Goal: Task Accomplishment & Management: Complete application form

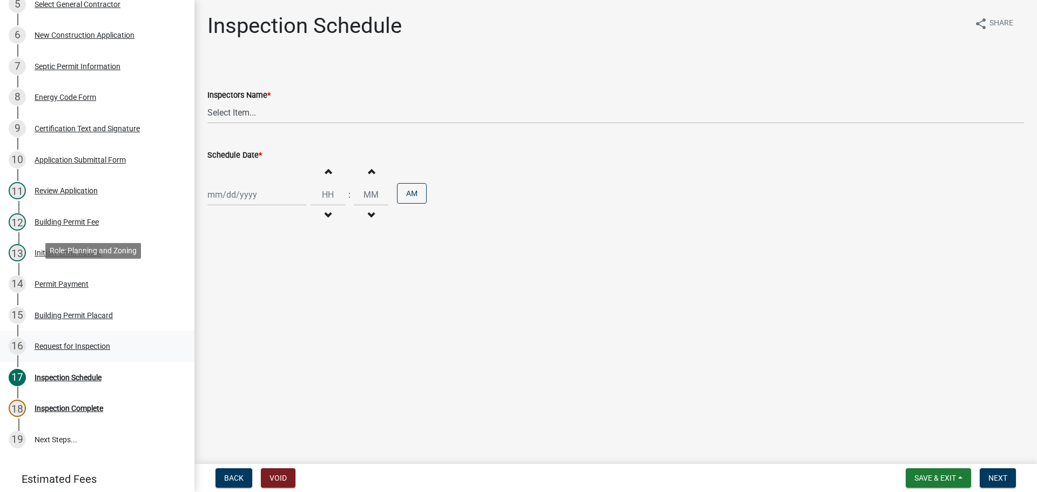
scroll to position [368, 0]
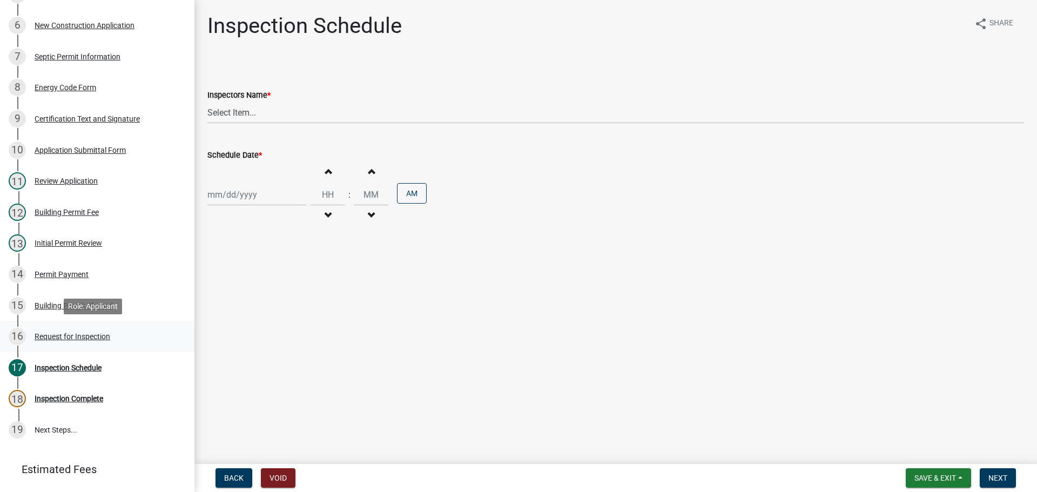
click at [95, 336] on div "Request for Inspection" at bounding box center [73, 337] width 76 height 8
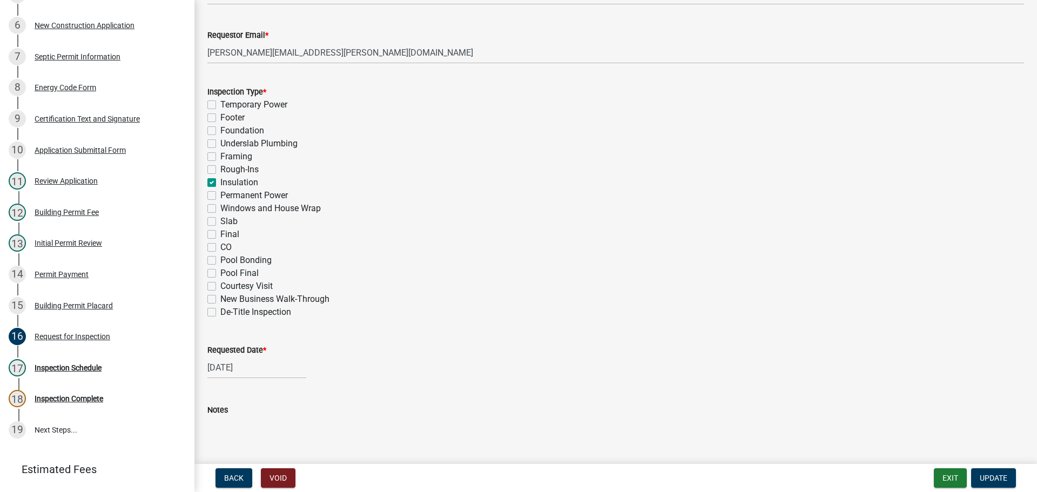
scroll to position [432, 0]
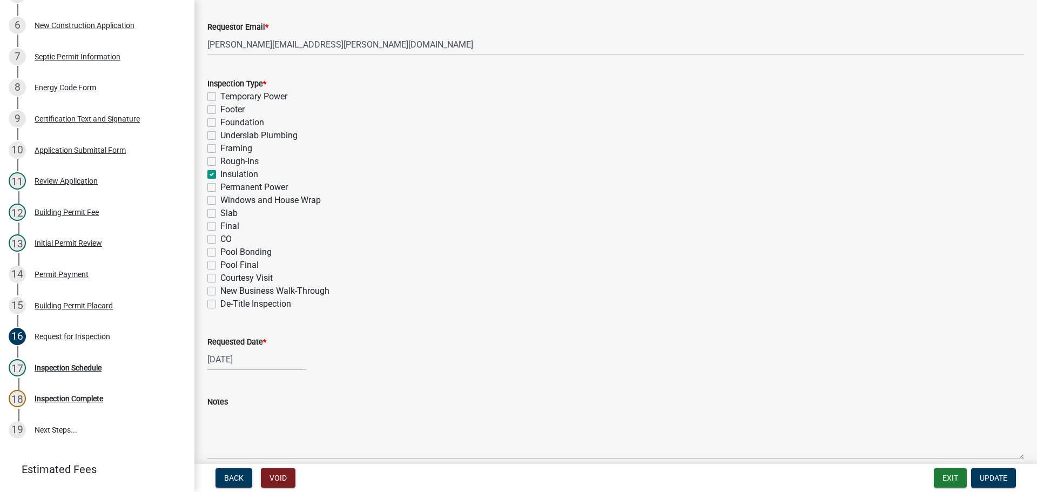
select select "8"
select select "2025"
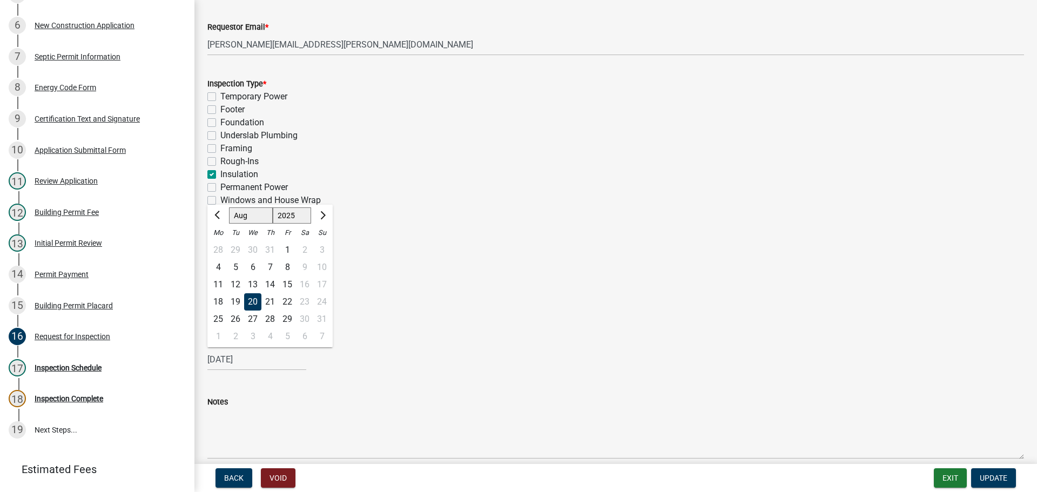
click at [226, 358] on input "[DATE]" at bounding box center [256, 359] width 99 height 22
click at [236, 298] on div "19" at bounding box center [235, 301] width 17 height 17
type input "[DATE]"
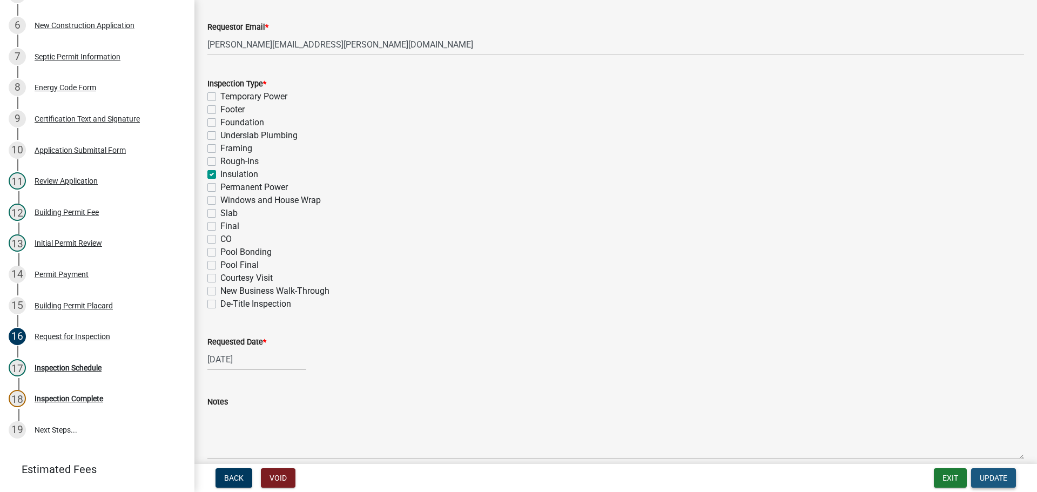
click at [993, 475] on span "Update" at bounding box center [994, 478] width 28 height 9
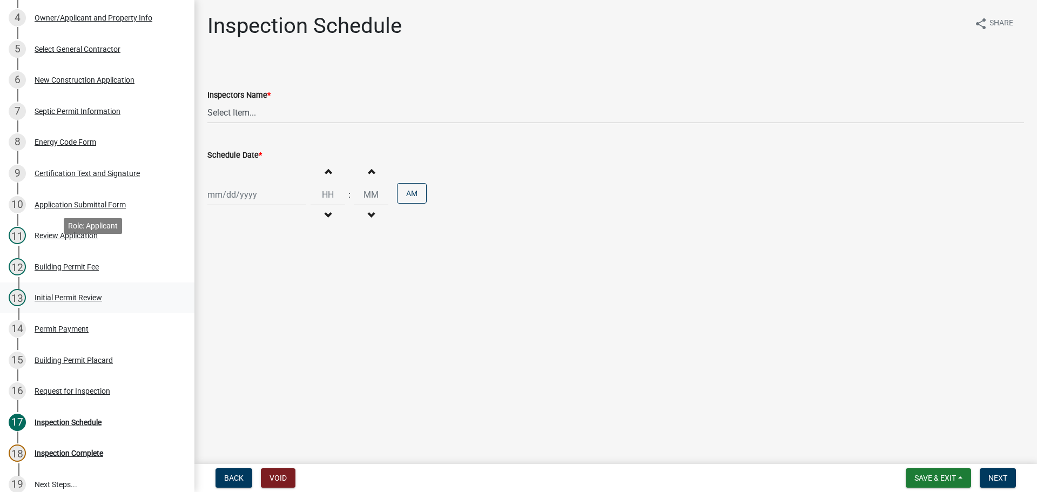
scroll to position [422, 0]
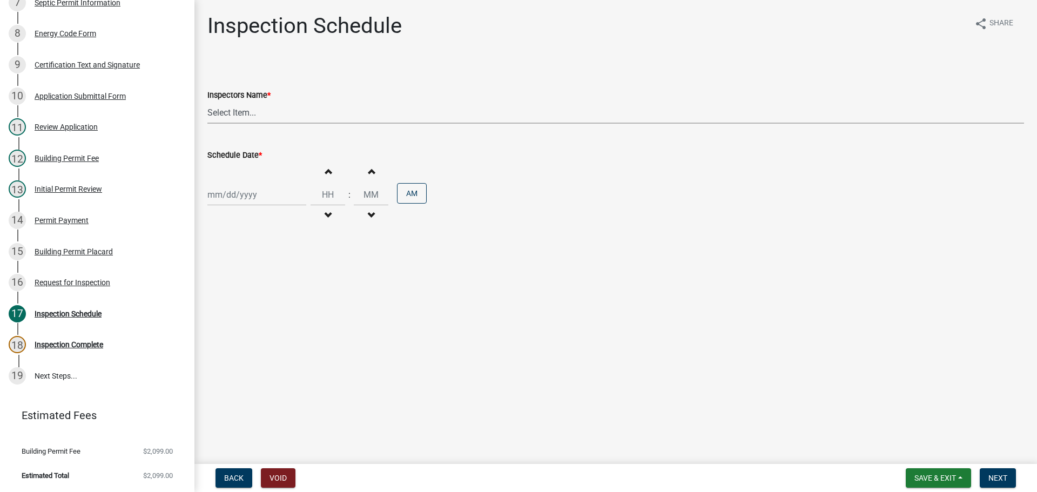
click at [249, 113] on select "Select Item... [EMAIL_ADDRESS][DOMAIN_NAME] ([PERSON_NAME]) [EMAIL_ADDRESS][DOM…" at bounding box center [615, 113] width 817 height 22
click at [251, 113] on select "Select Item... [EMAIL_ADDRESS][DOMAIN_NAME] ([PERSON_NAME]) [EMAIL_ADDRESS][DOM…" at bounding box center [615, 113] width 817 height 22
select select "56be3ac8-4e2d-49a7-9260-658958e29c03"
click at [207, 102] on select "Select Item... [EMAIL_ADDRESS][DOMAIN_NAME] ([PERSON_NAME]) [EMAIL_ADDRESS][DOM…" at bounding box center [615, 113] width 817 height 22
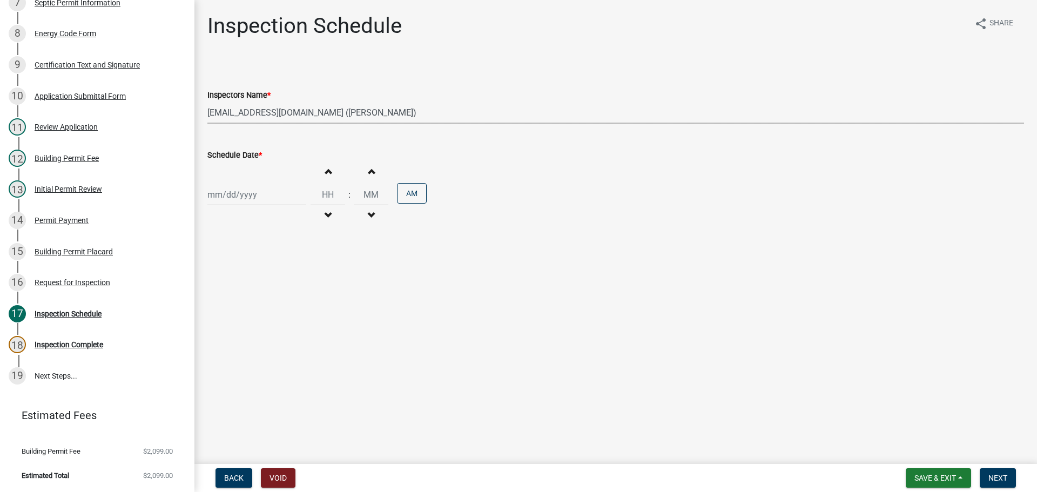
click at [248, 196] on div at bounding box center [256, 195] width 99 height 22
select select "8"
select select "2025"
click at [237, 299] on div "19" at bounding box center [235, 303] width 17 height 17
type input "[DATE]"
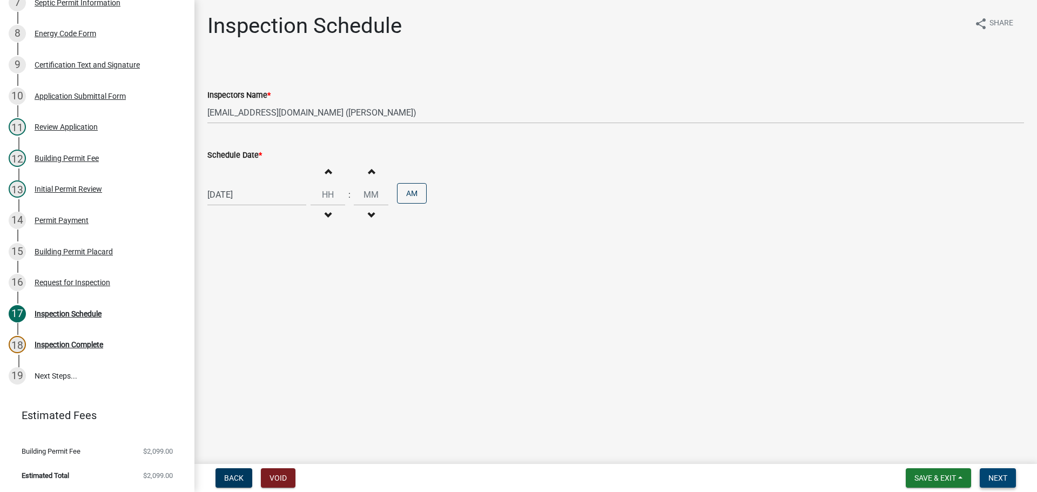
click at [1003, 474] on span "Next" at bounding box center [997, 478] width 19 height 9
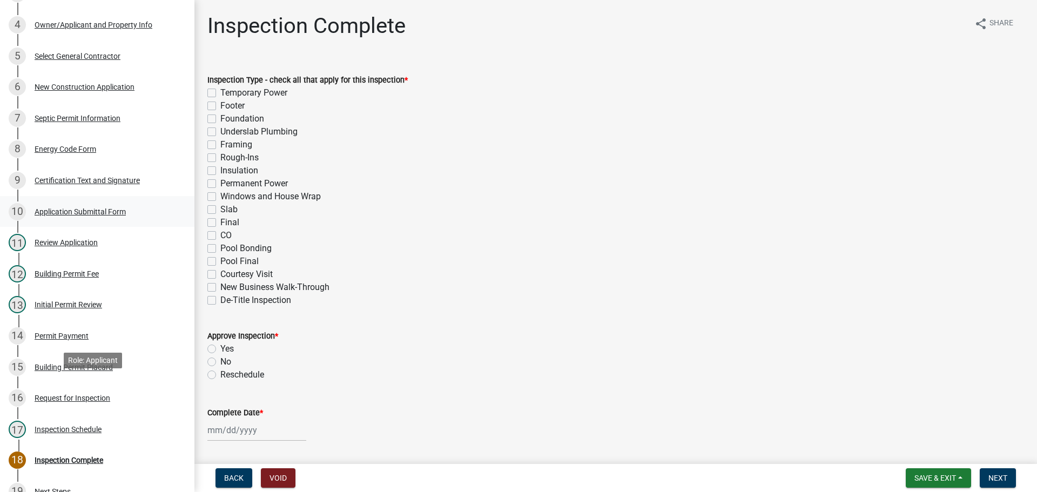
scroll to position [314, 0]
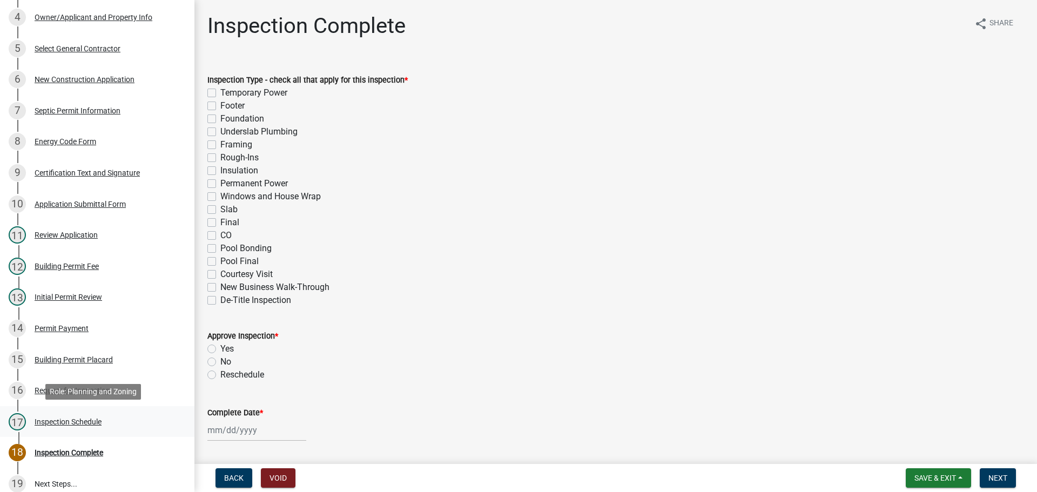
click at [64, 418] on div "Inspection Schedule" at bounding box center [68, 422] width 67 height 8
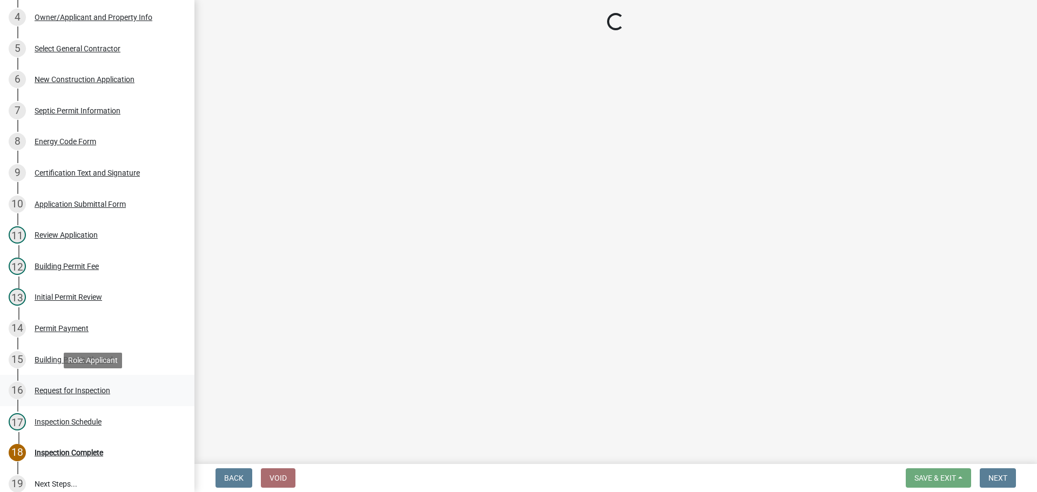
click at [87, 387] on div "Request for Inspection" at bounding box center [73, 391] width 76 height 8
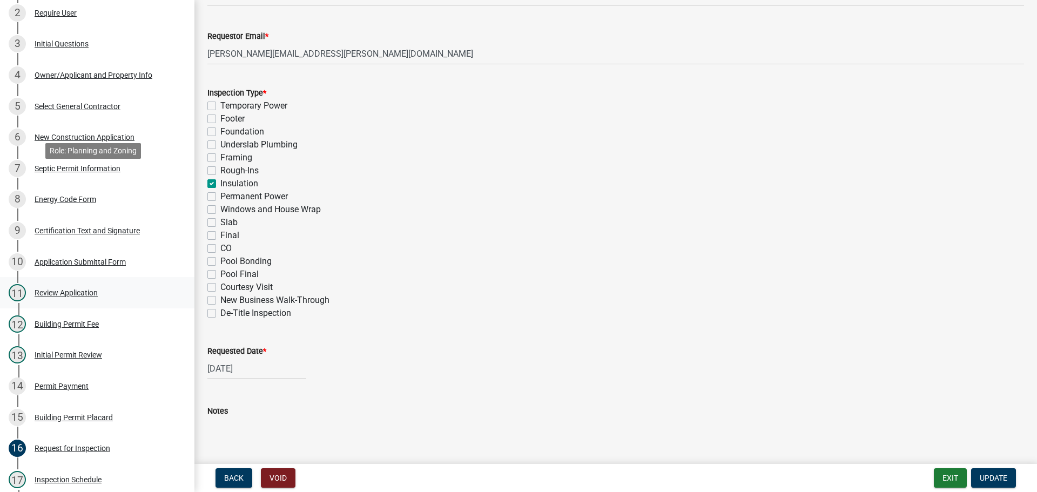
scroll to position [368, 0]
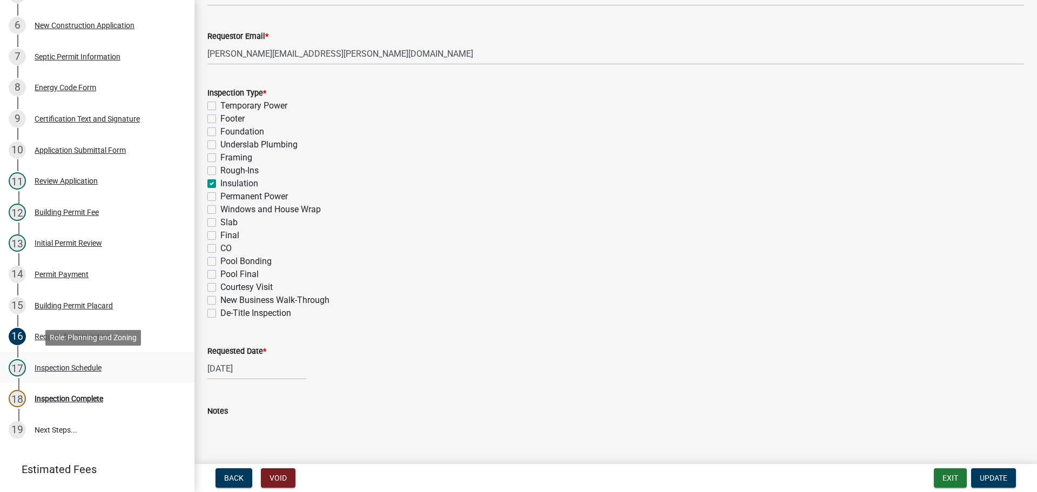
click at [87, 362] on div "17 Inspection Schedule" at bounding box center [93, 367] width 168 height 17
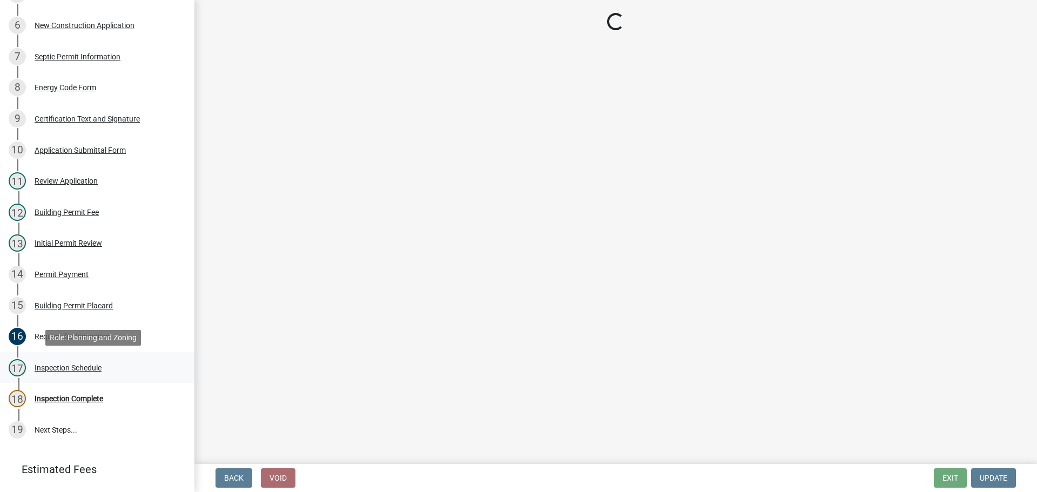
select select "56be3ac8-4e2d-49a7-9260-658958e29c03"
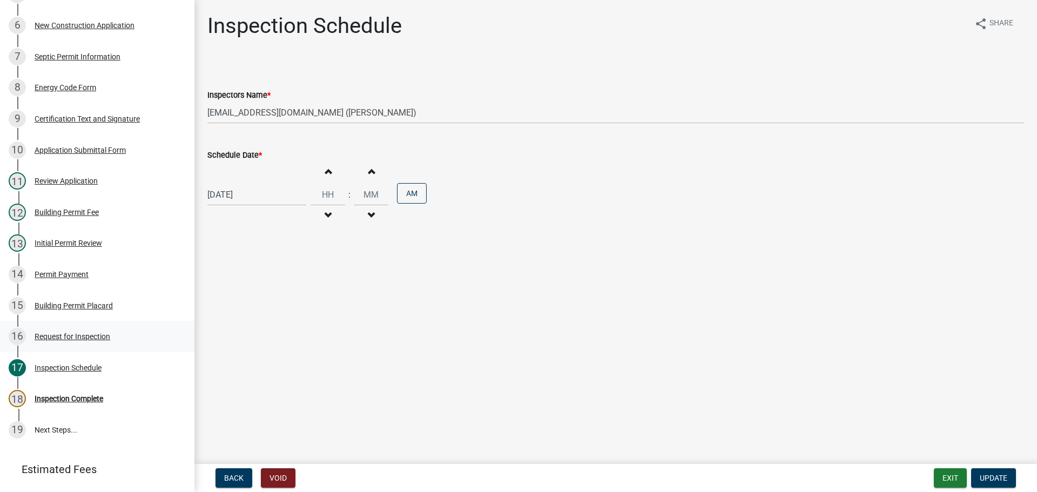
click at [100, 335] on div "Request for Inspection" at bounding box center [73, 337] width 76 height 8
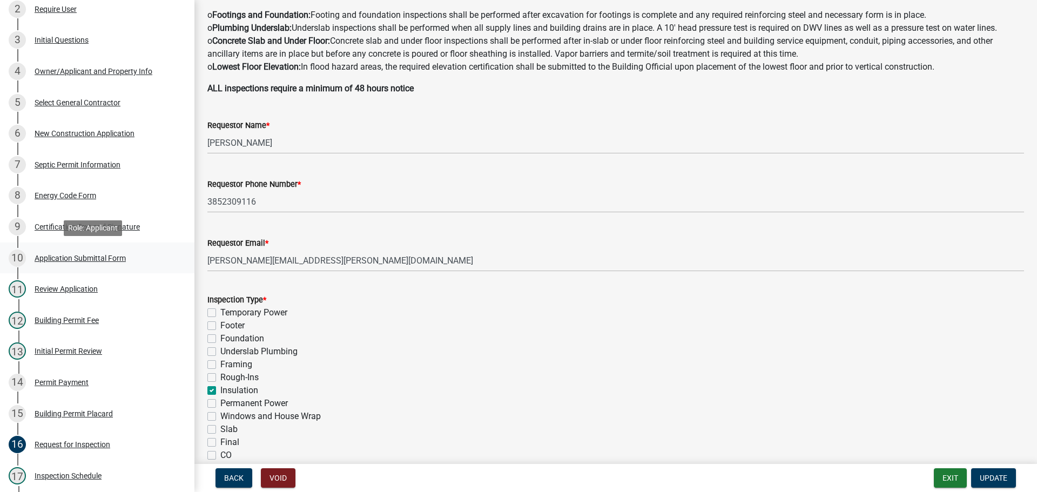
scroll to position [152, 0]
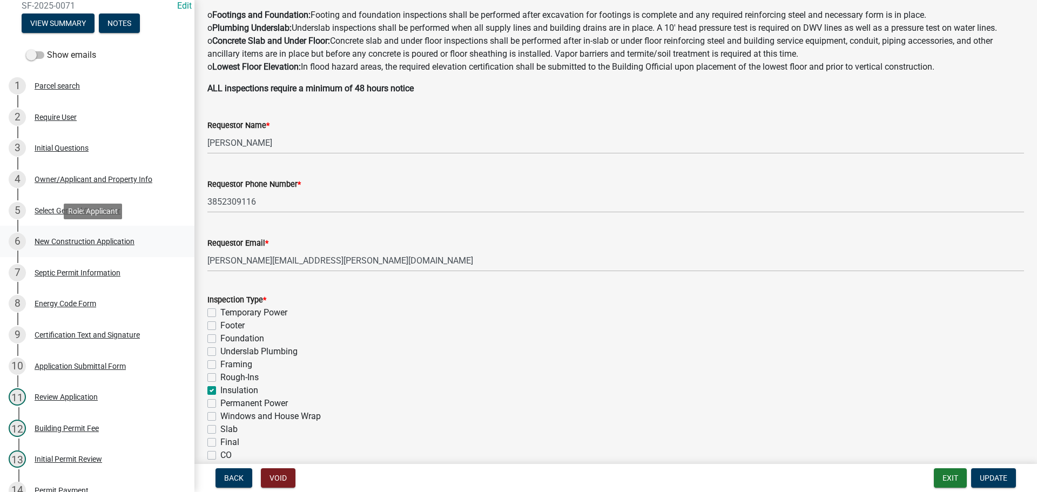
drag, startPoint x: 112, startPoint y: 239, endPoint x: 124, endPoint y: 239, distance: 12.4
click at [112, 239] on div "New Construction Application" at bounding box center [85, 242] width 100 height 8
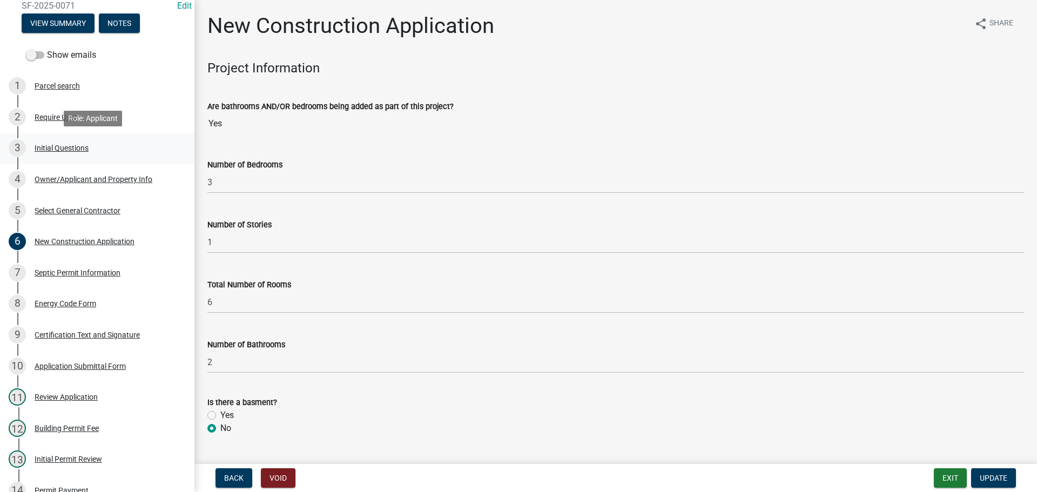
click at [77, 147] on div "Initial Questions" at bounding box center [62, 148] width 54 height 8
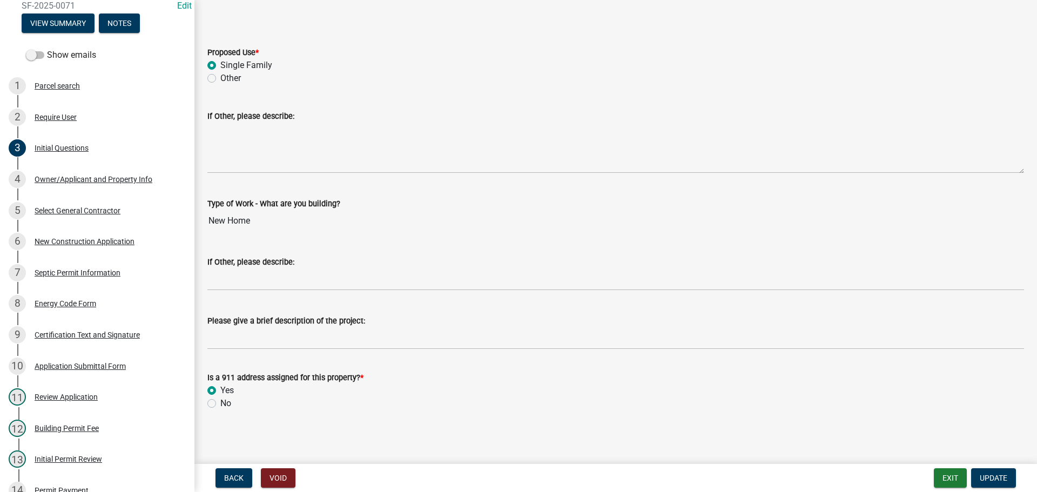
scroll to position [227, 0]
click at [66, 85] on div "Parcel search" at bounding box center [57, 86] width 45 height 8
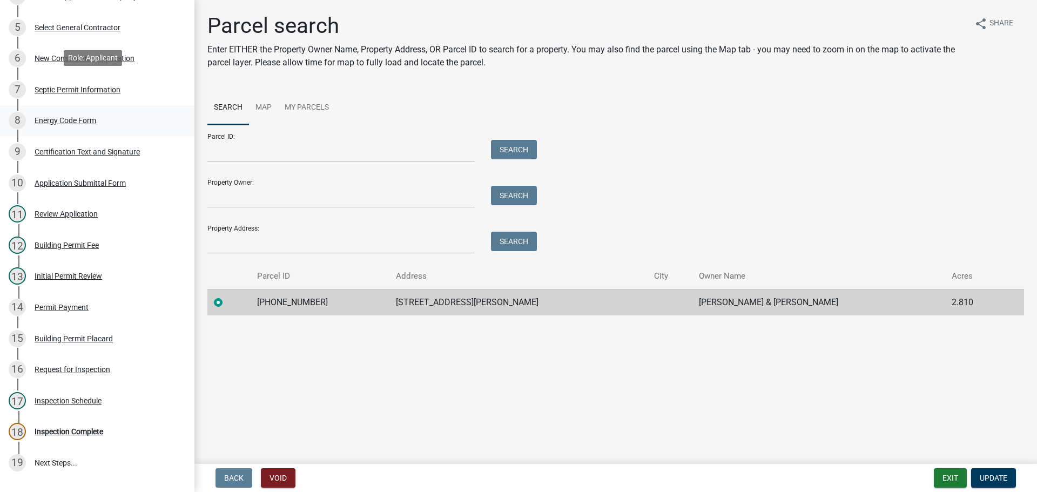
scroll to position [368, 0]
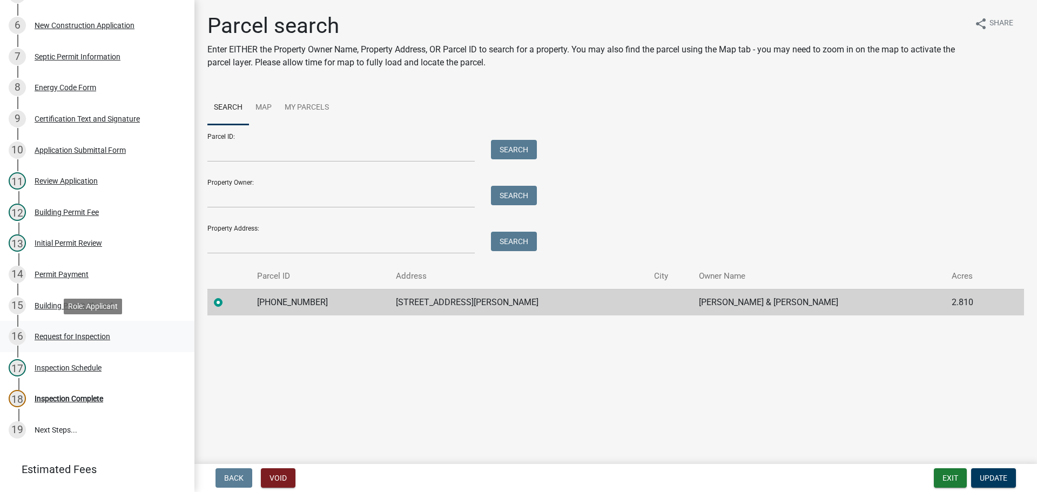
click at [96, 336] on div "Request for Inspection" at bounding box center [73, 337] width 76 height 8
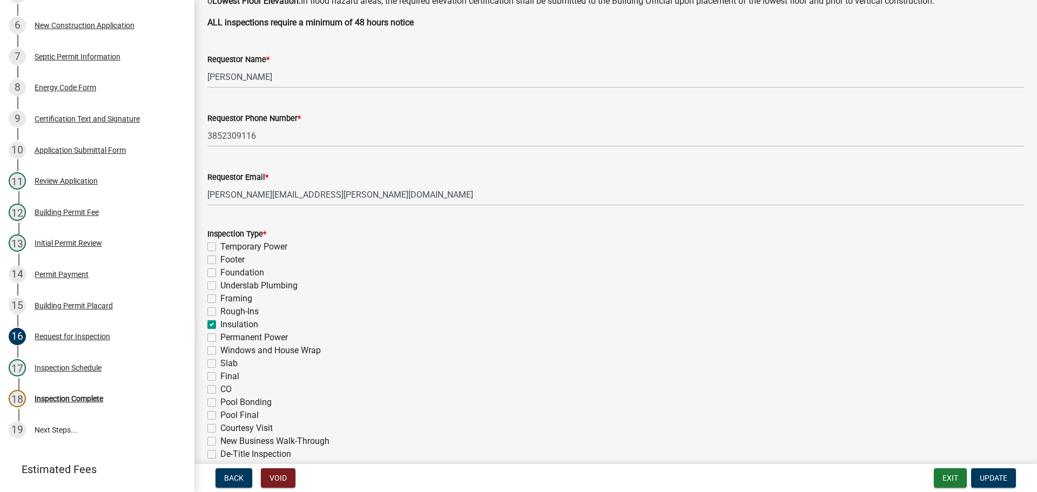
scroll to position [432, 0]
